Goal: Information Seeking & Learning: Compare options

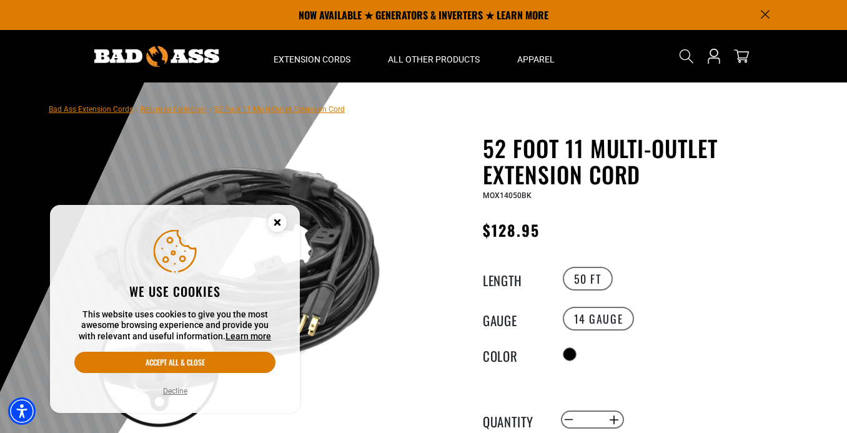
click at [282, 224] on circle "Cookie Consent" at bounding box center [277, 222] width 19 height 19
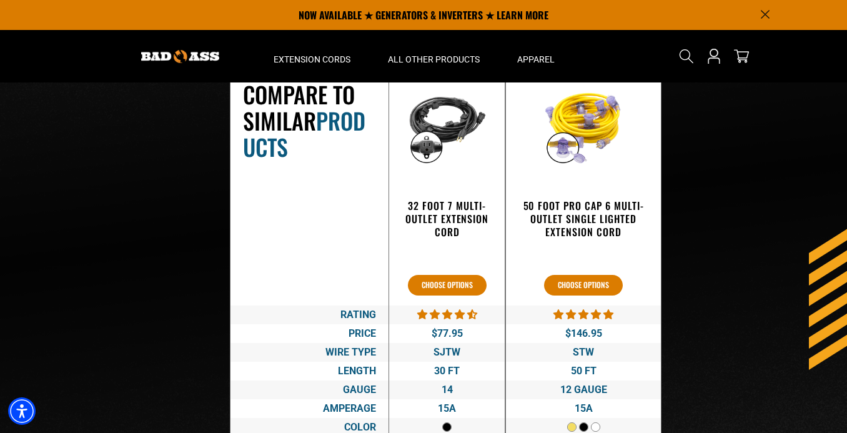
scroll to position [1963, 0]
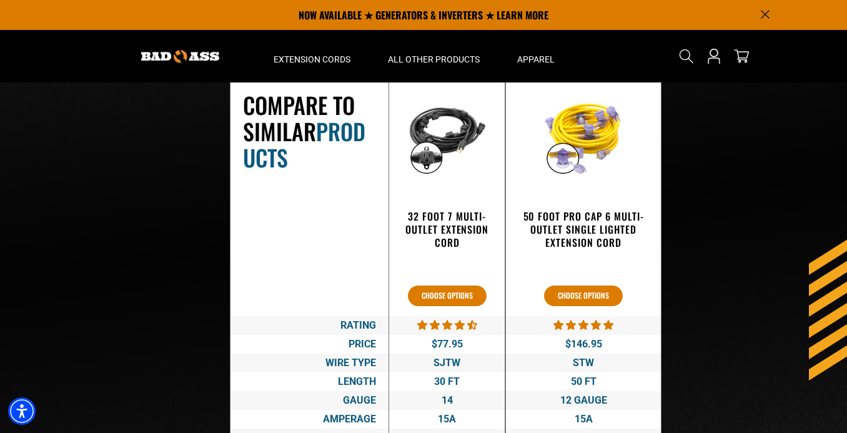
click at [564, 149] on div at bounding box center [584, 137] width 80 height 80
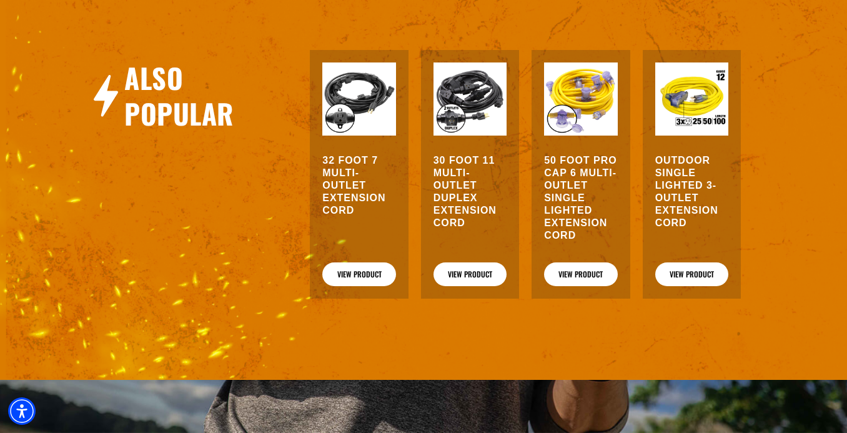
scroll to position [1363, 0]
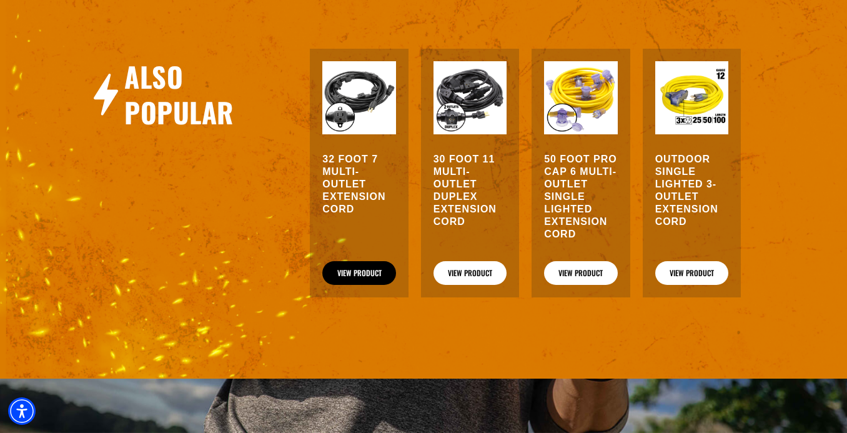
click at [364, 275] on link "View Product" at bounding box center [358, 273] width 73 height 24
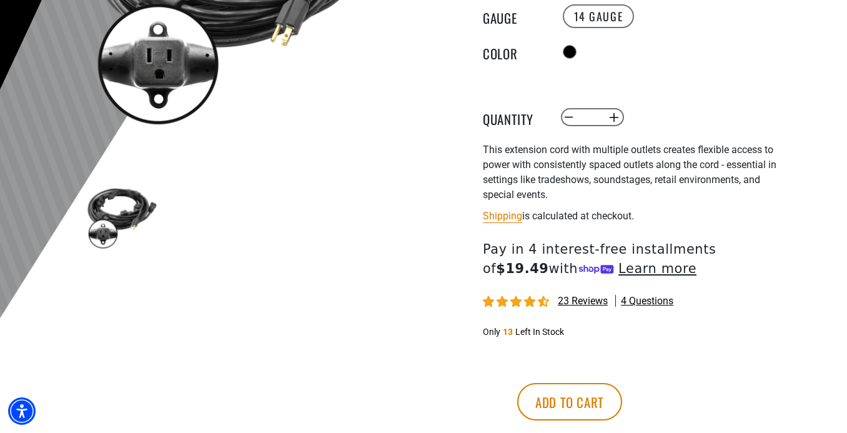
scroll to position [322, 0]
